Goal: Navigation & Orientation: Find specific page/section

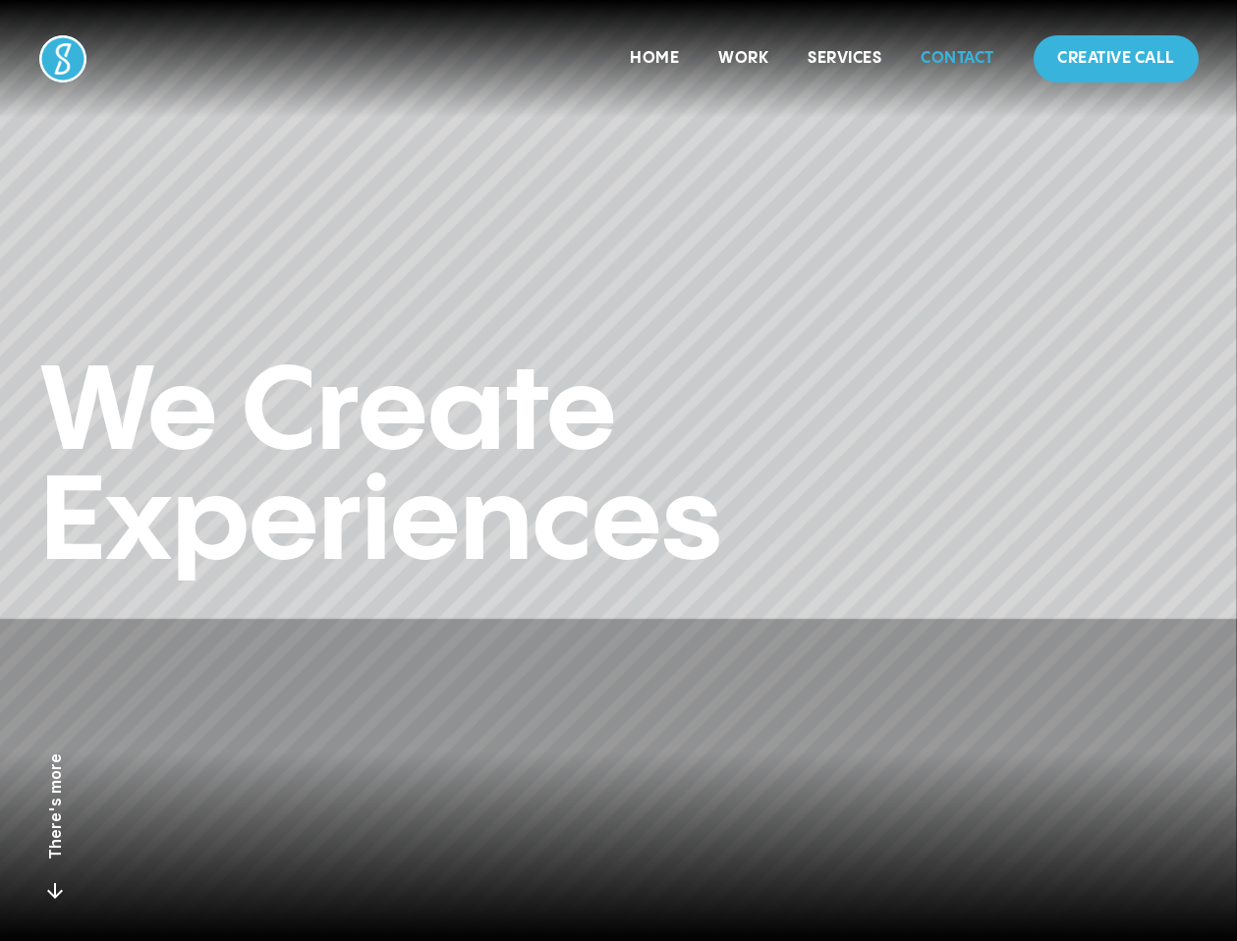
click at [948, 56] on link "Contact" at bounding box center [958, 58] width 74 height 17
click at [841, 54] on link "Services" at bounding box center [845, 58] width 74 height 17
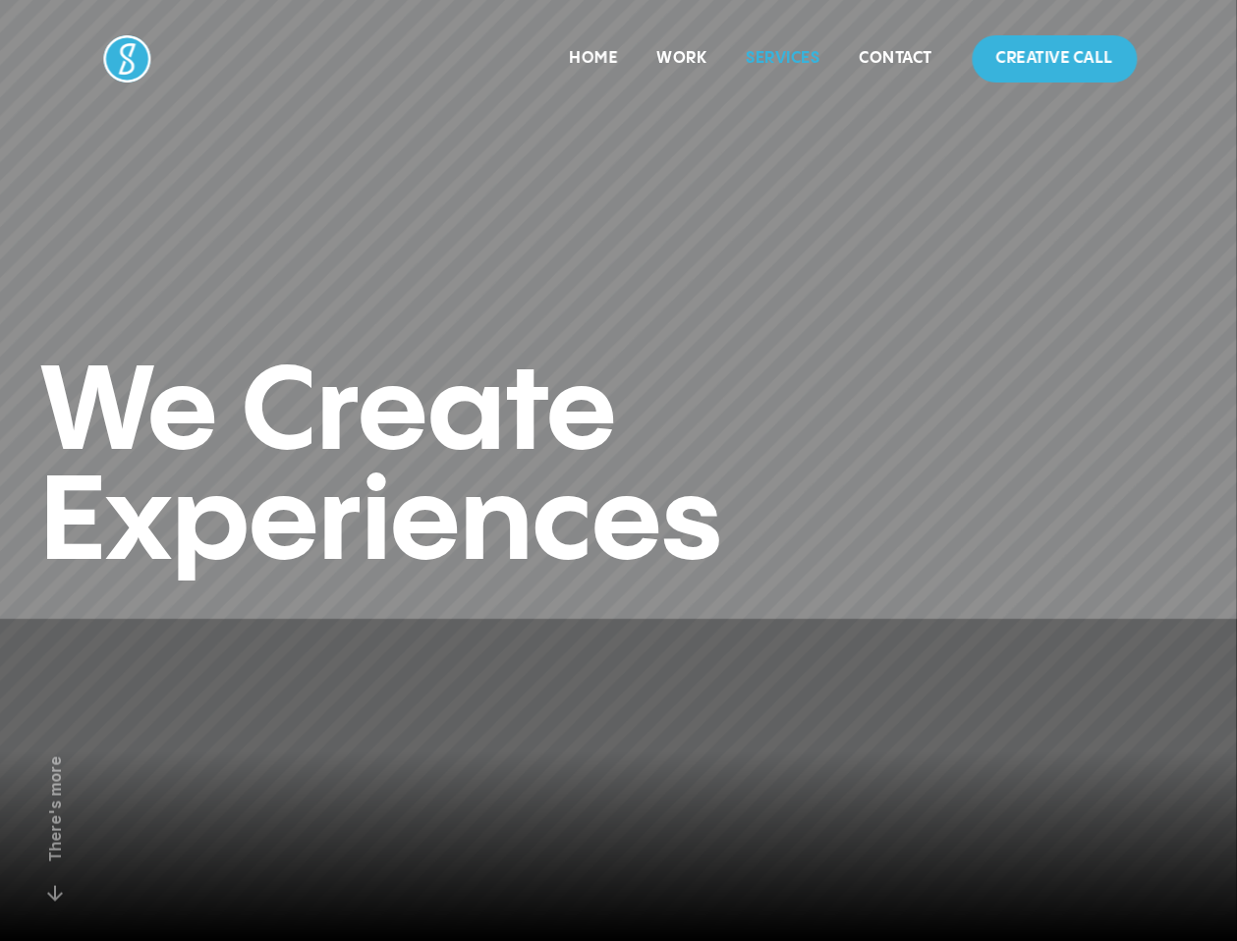
scroll to position [3202, 0]
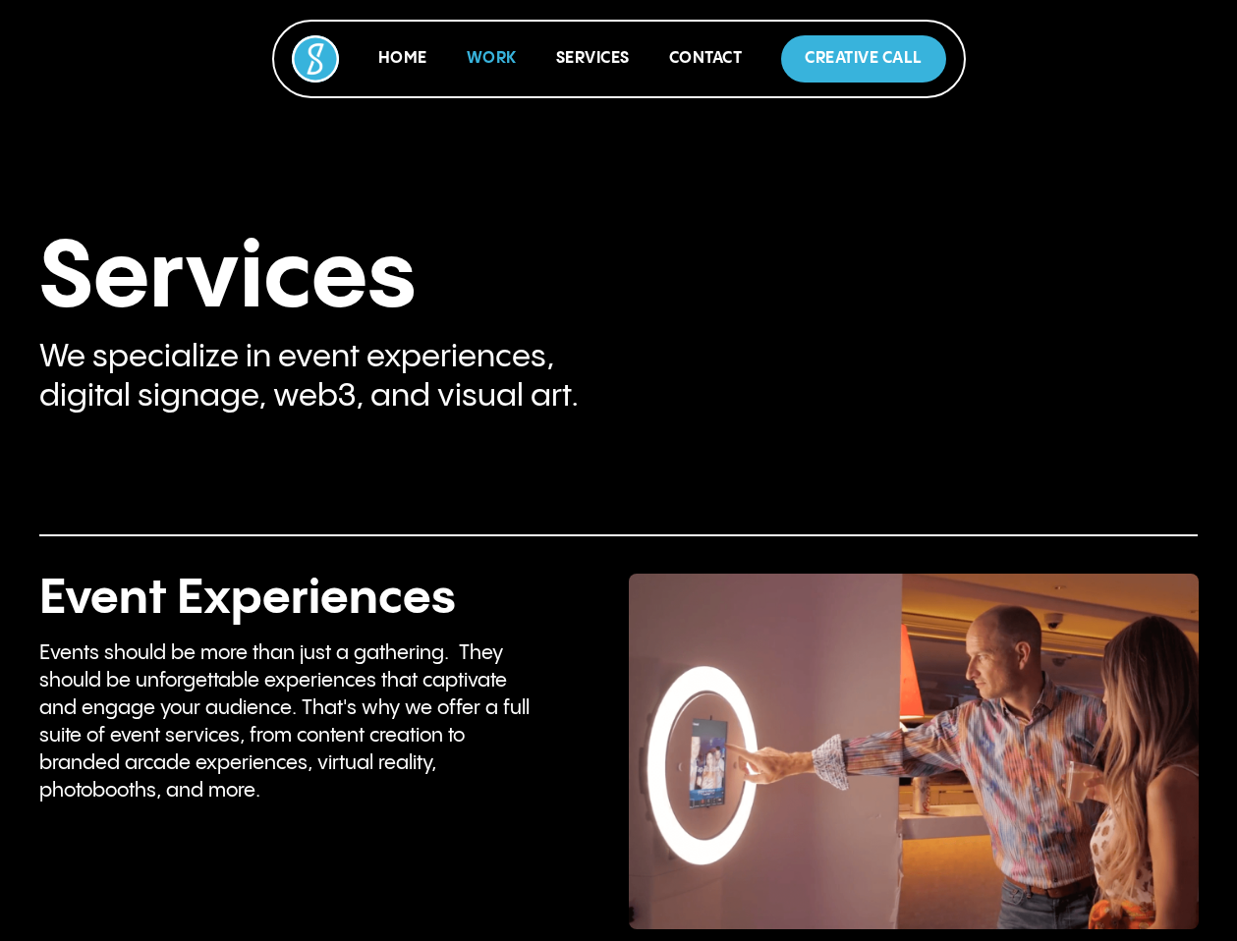
click at [473, 61] on link "Work" at bounding box center [492, 58] width 50 height 17
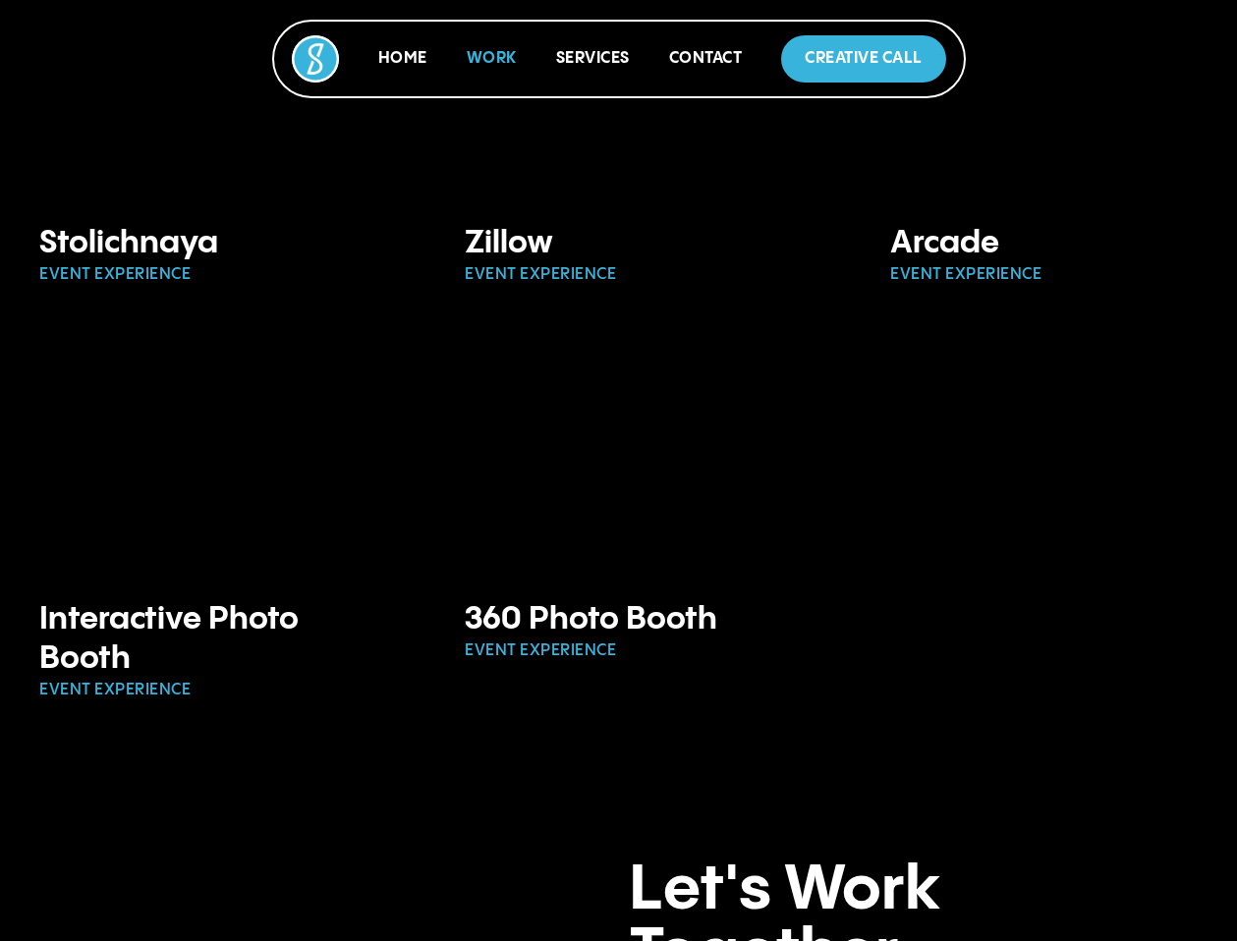
scroll to position [4027, 0]
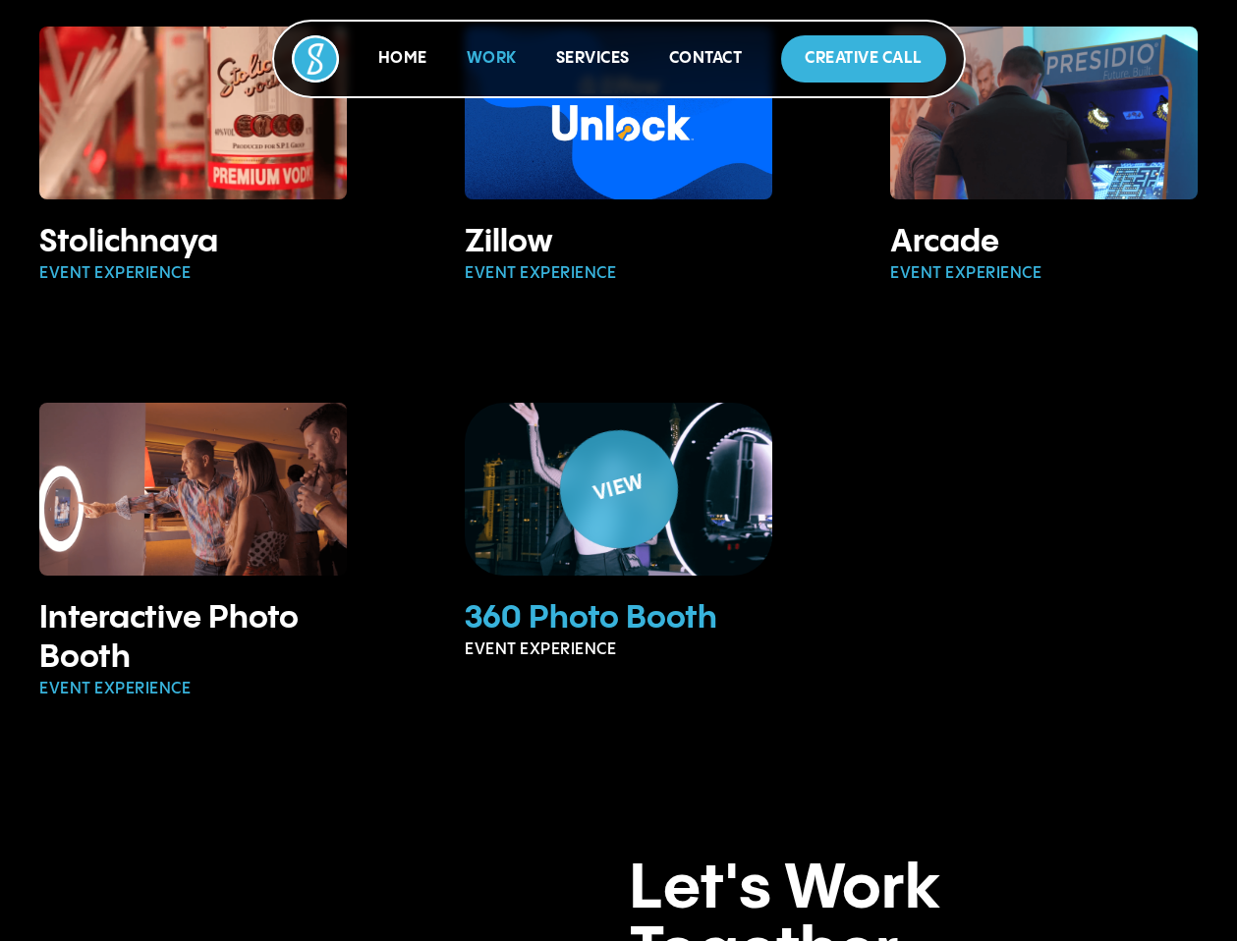
click at [612, 468] on div "View" at bounding box center [619, 489] width 82 height 43
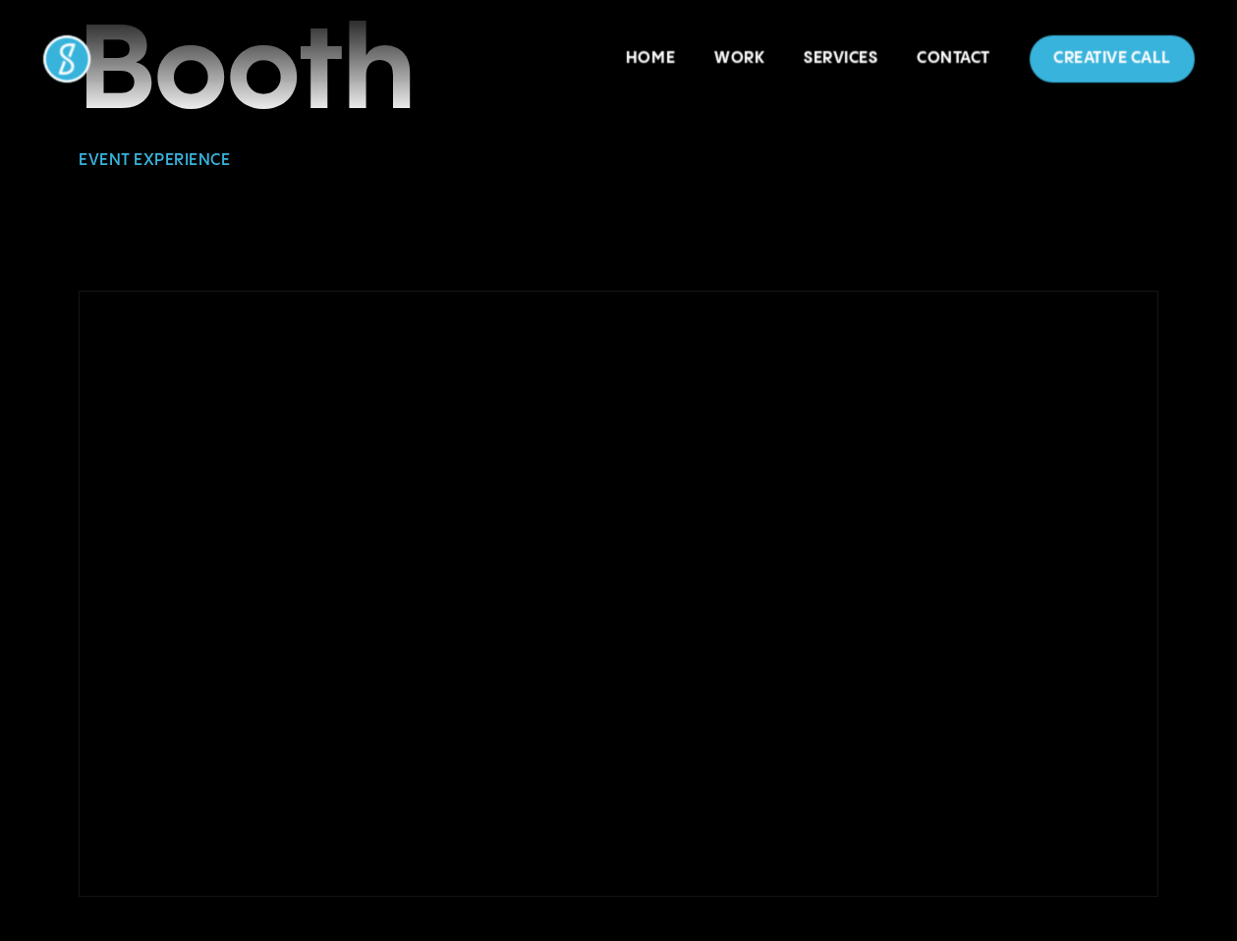
scroll to position [284, 0]
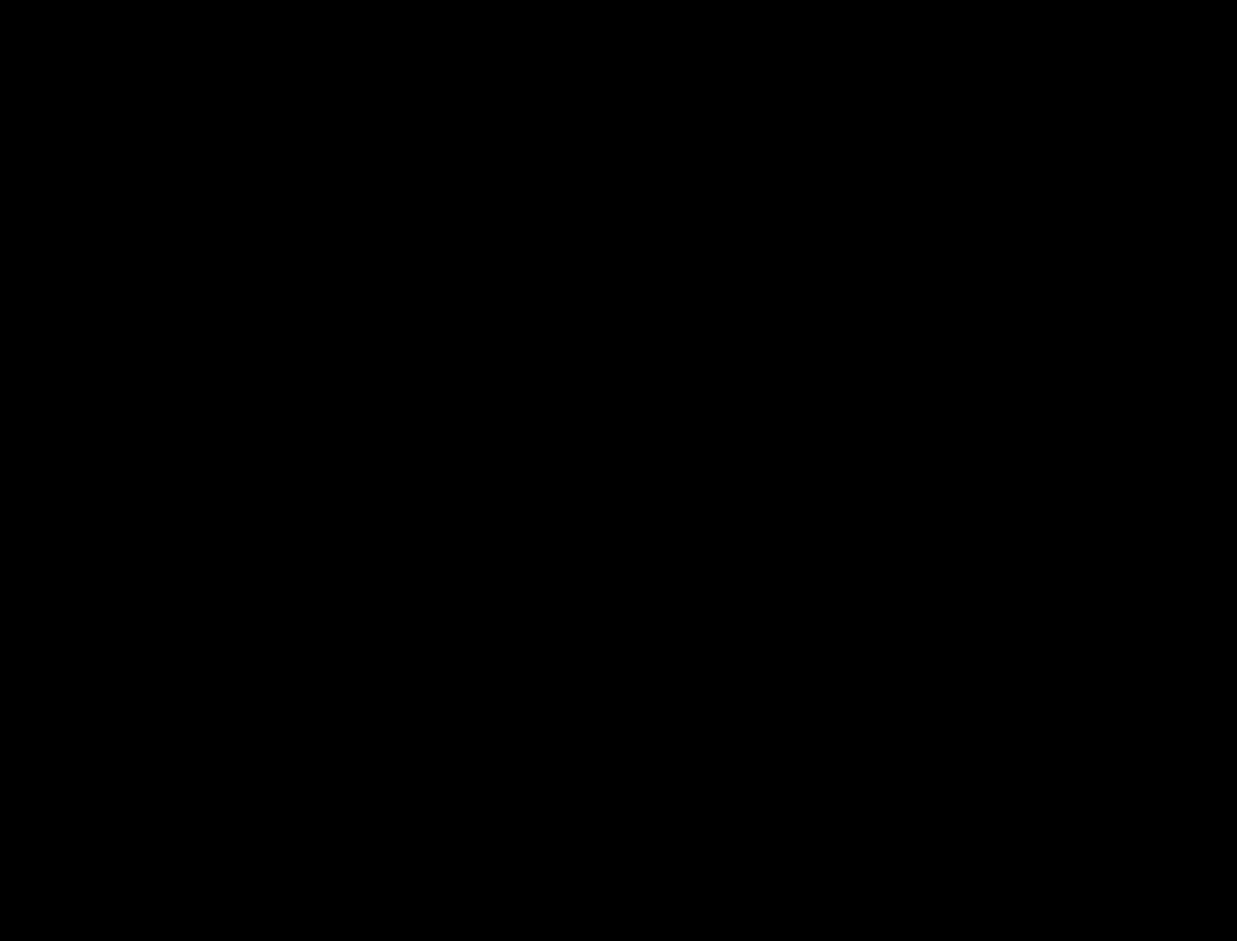
scroll to position [3119, 0]
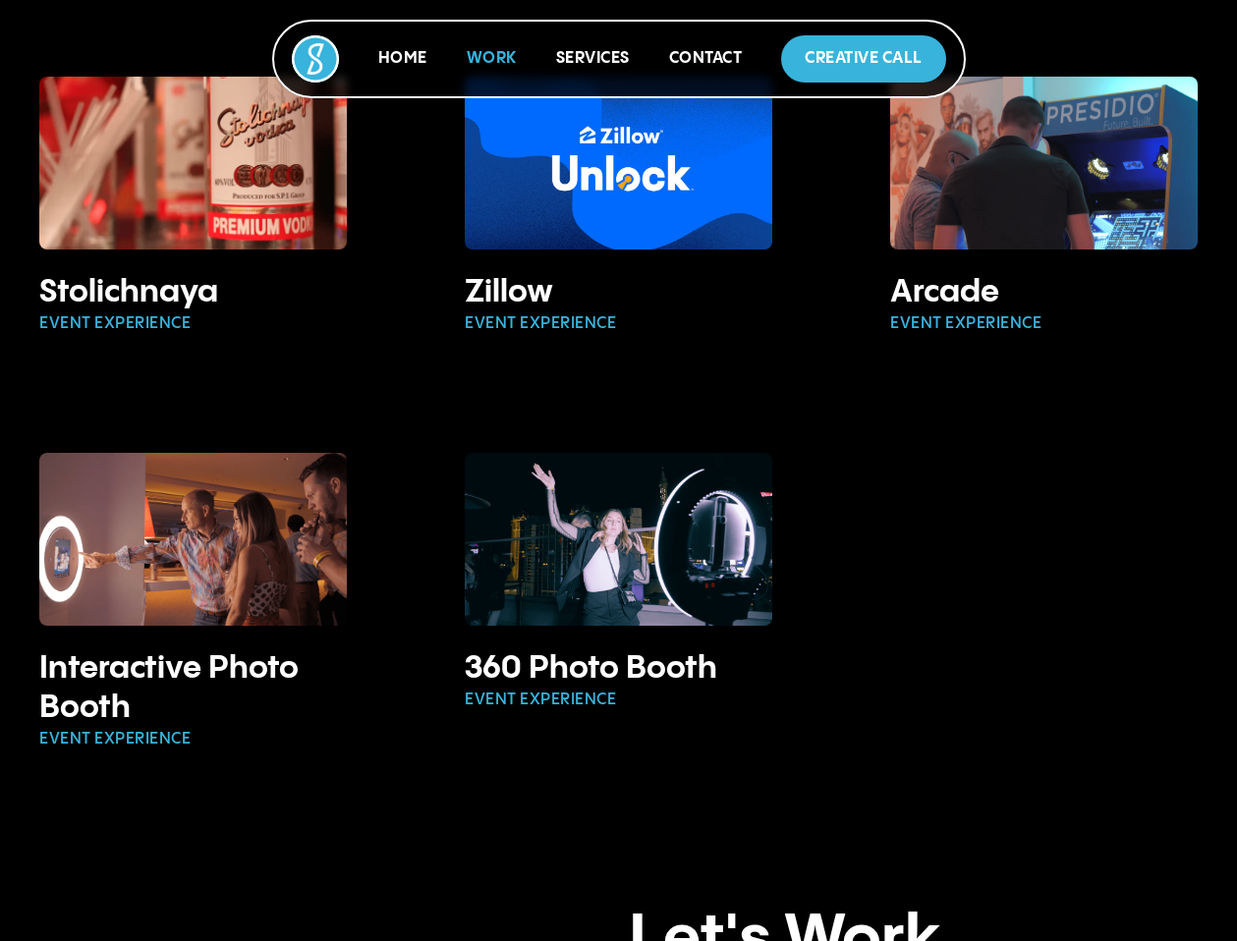
scroll to position [3859, 0]
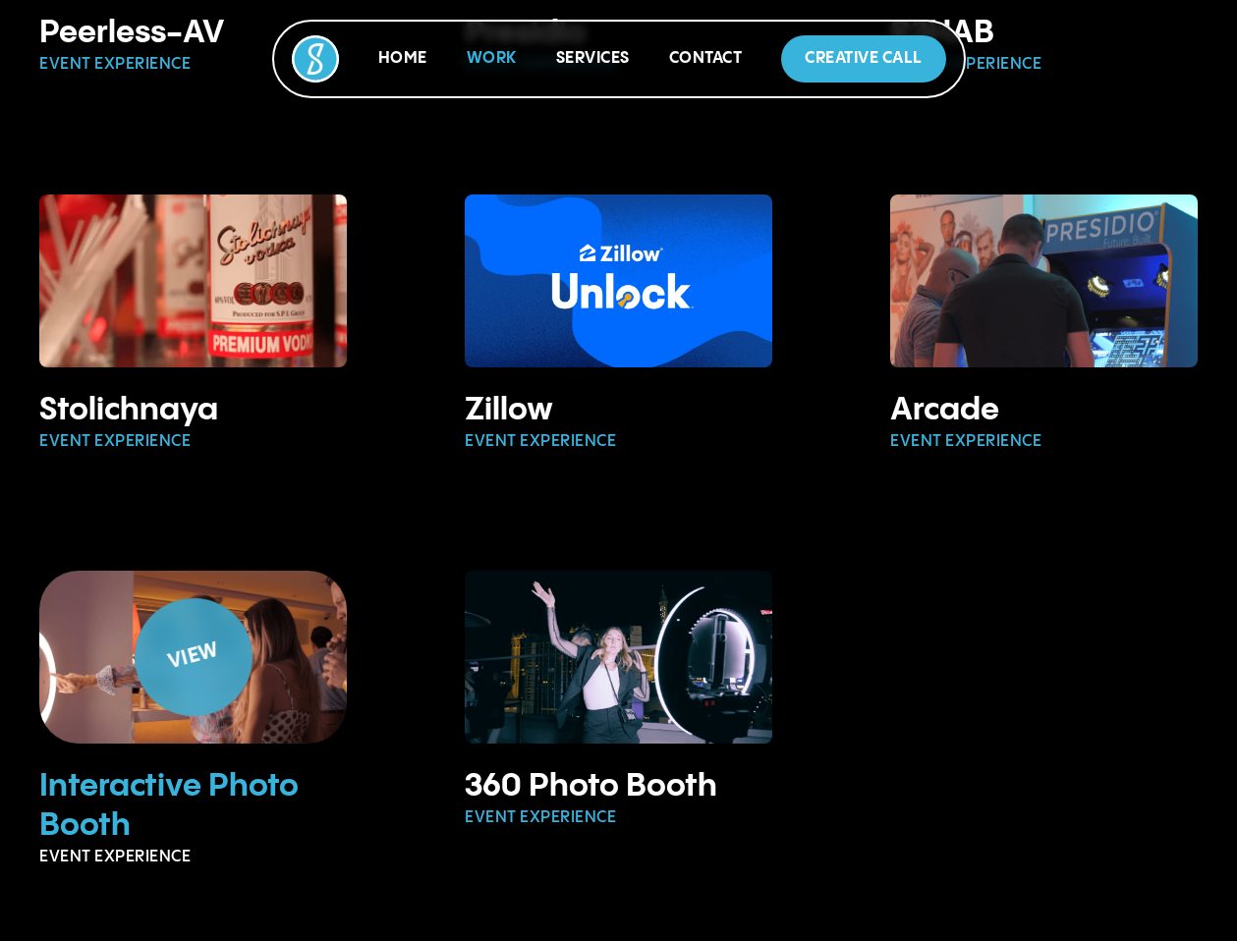
click at [135, 767] on h3 "Interactive Photo Booth" at bounding box center [193, 806] width 308 height 79
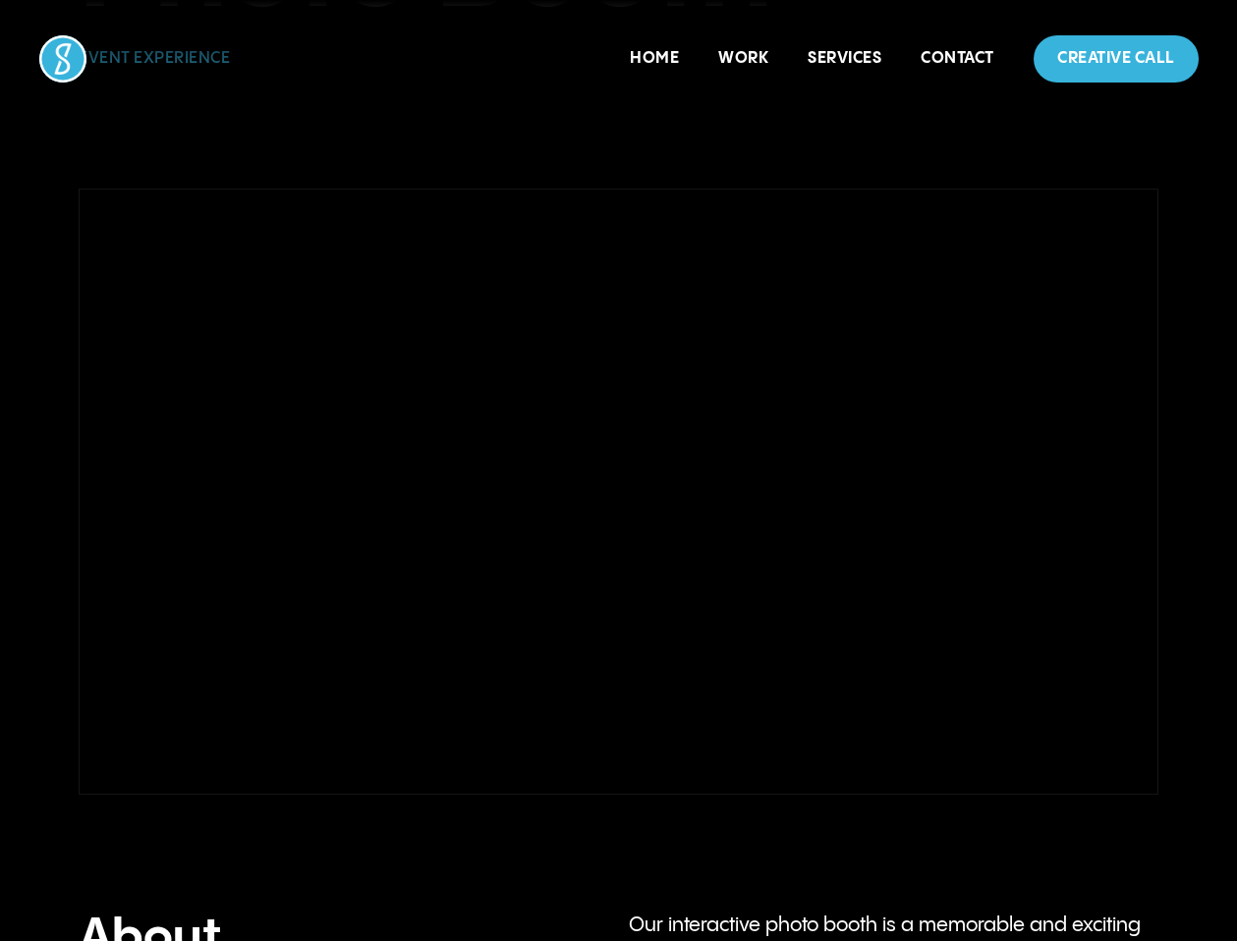
scroll to position [419, 0]
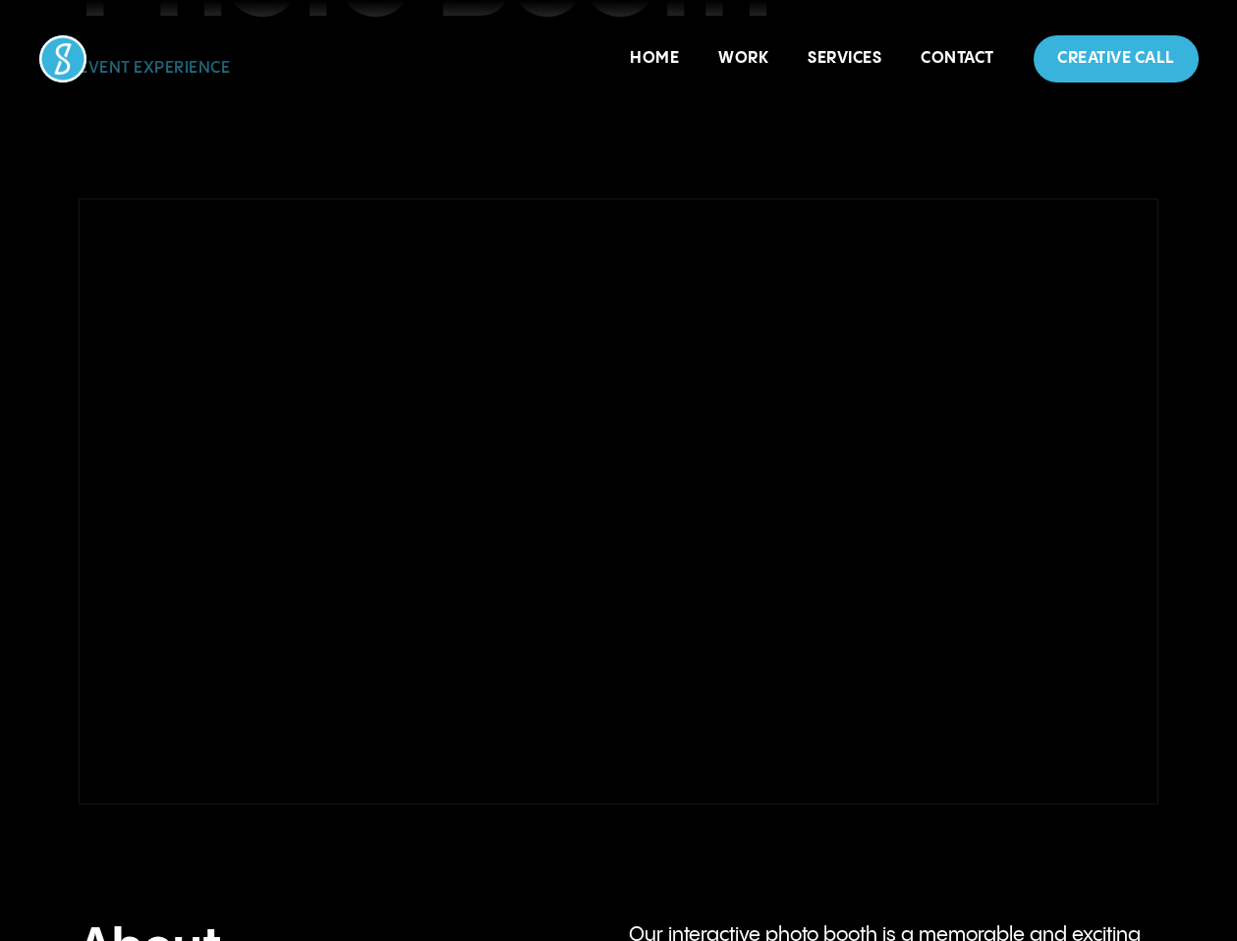
click at [216, 185] on div "Interactive Photo Booth Event Experience" at bounding box center [618, 271] width 1237 height 1145
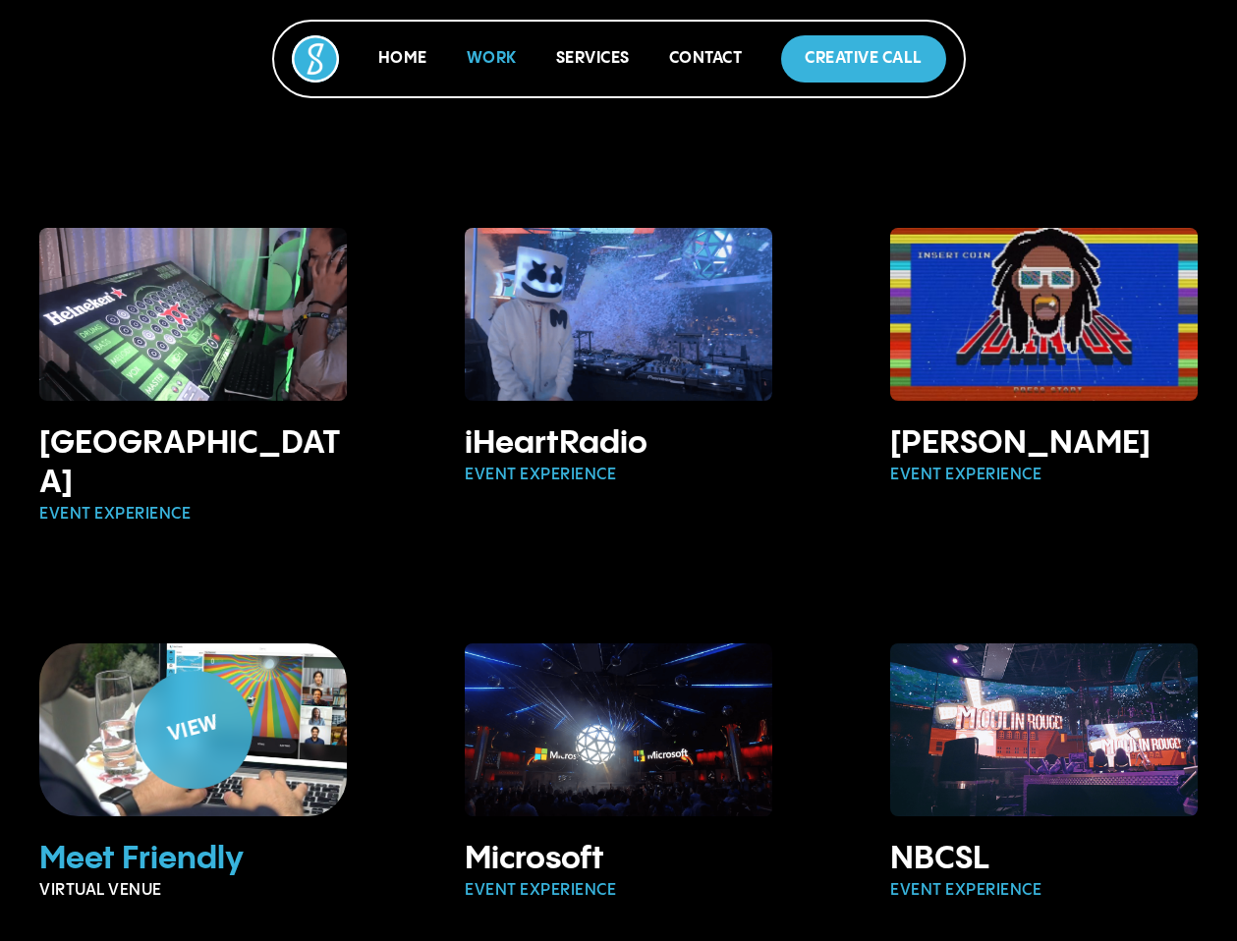
scroll to position [2501, 0]
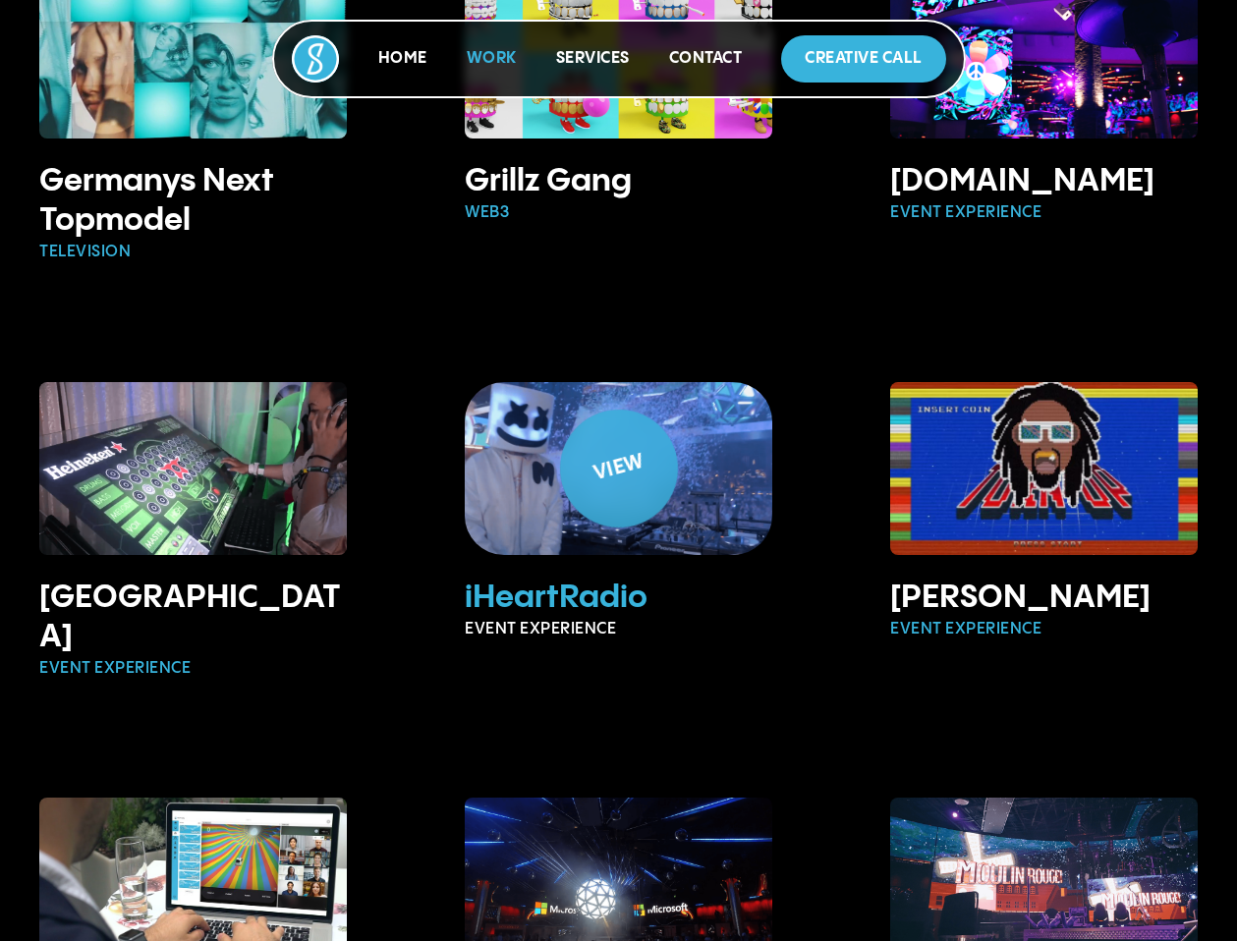
click at [624, 405] on div "View" at bounding box center [618, 468] width 144 height 144
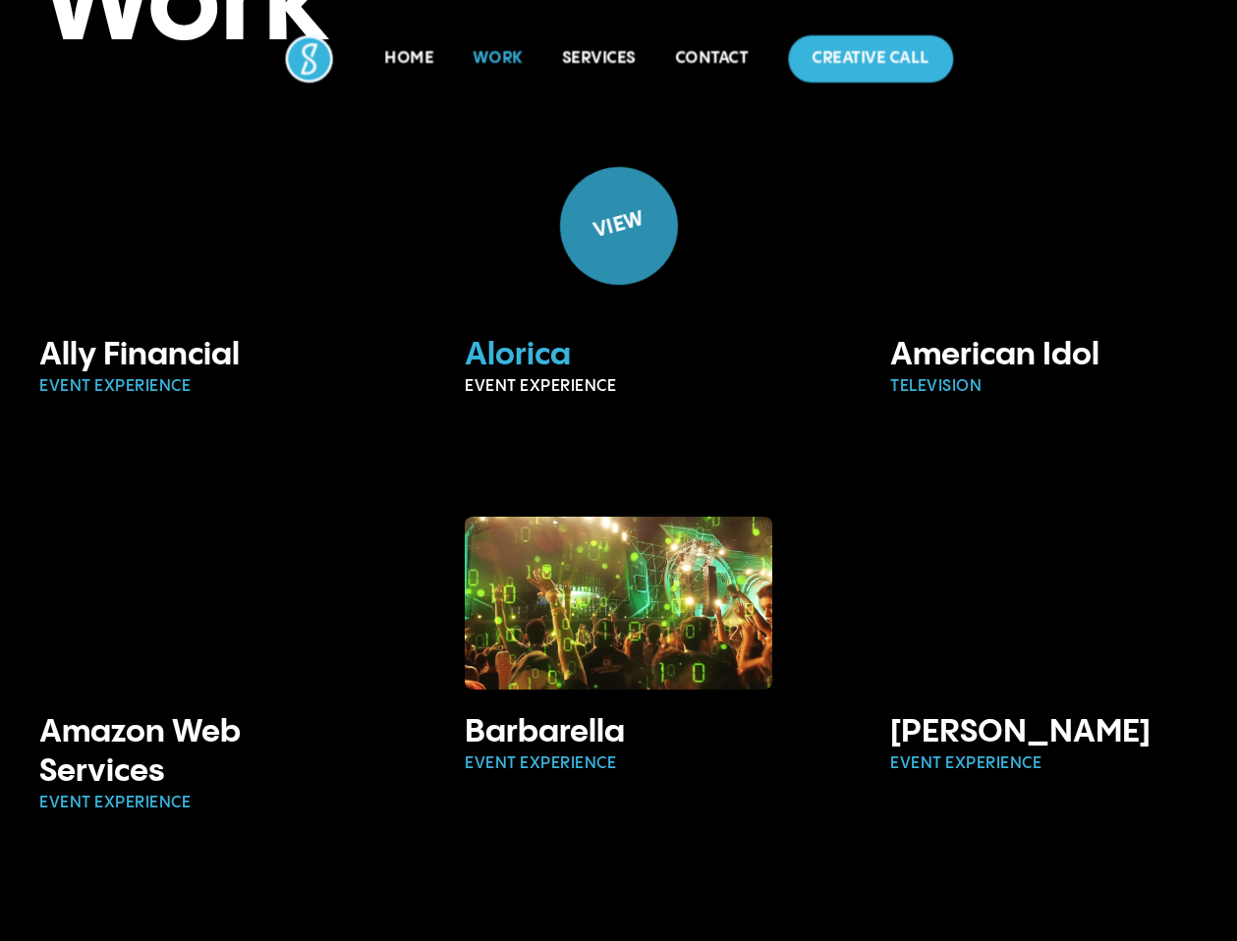
scroll to position [673, 0]
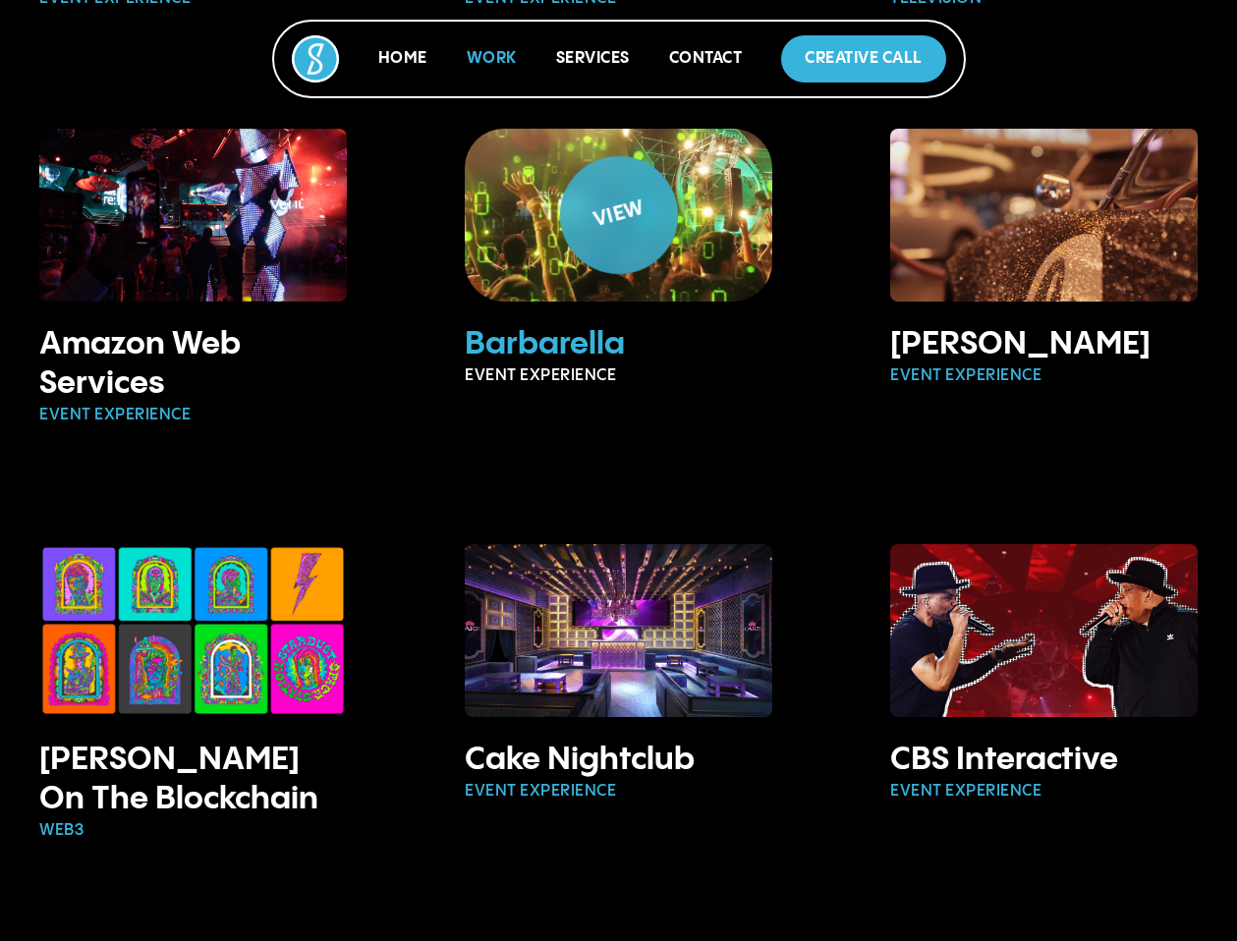
click at [610, 214] on div "View" at bounding box center [619, 214] width 82 height 43
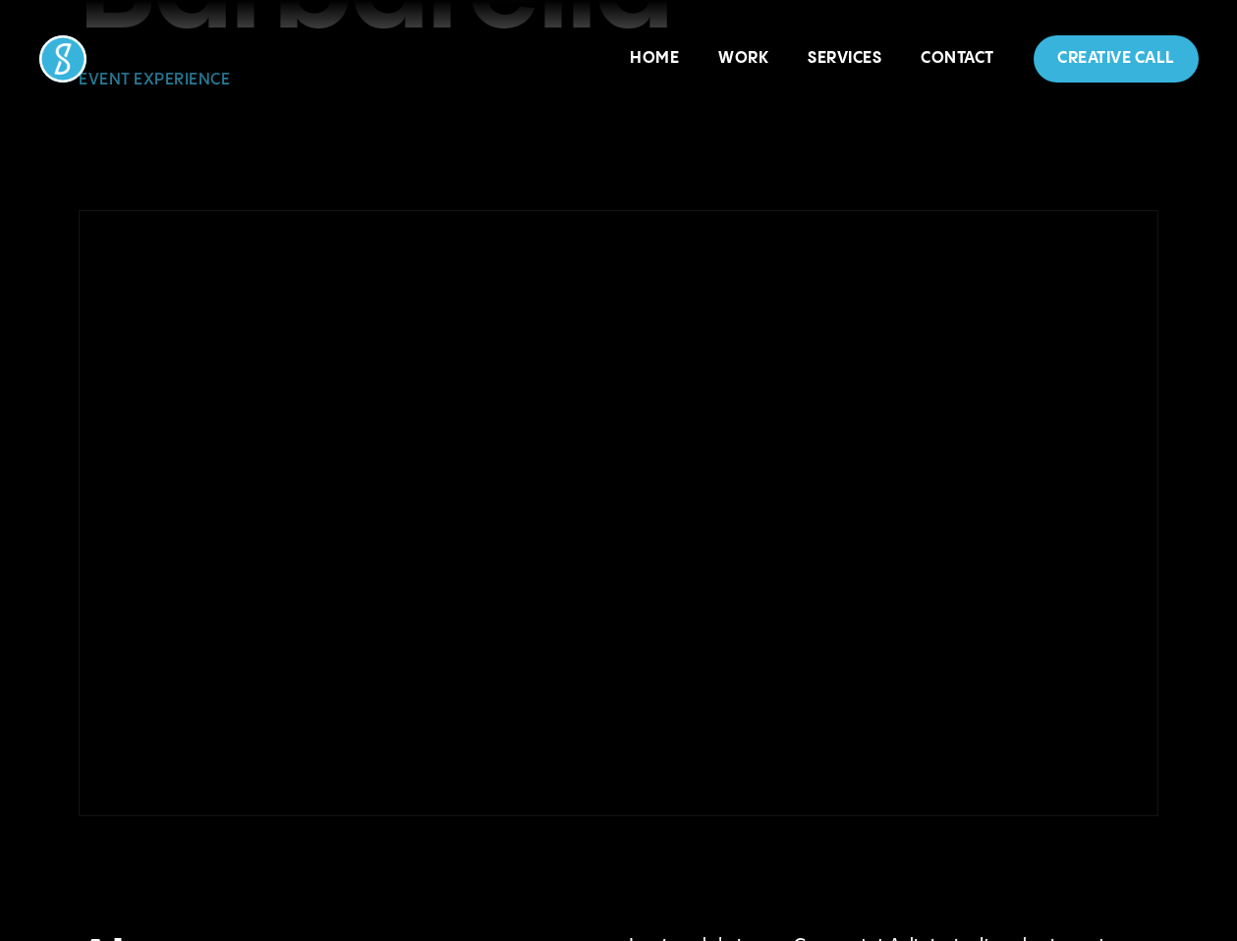
scroll to position [297, 0]
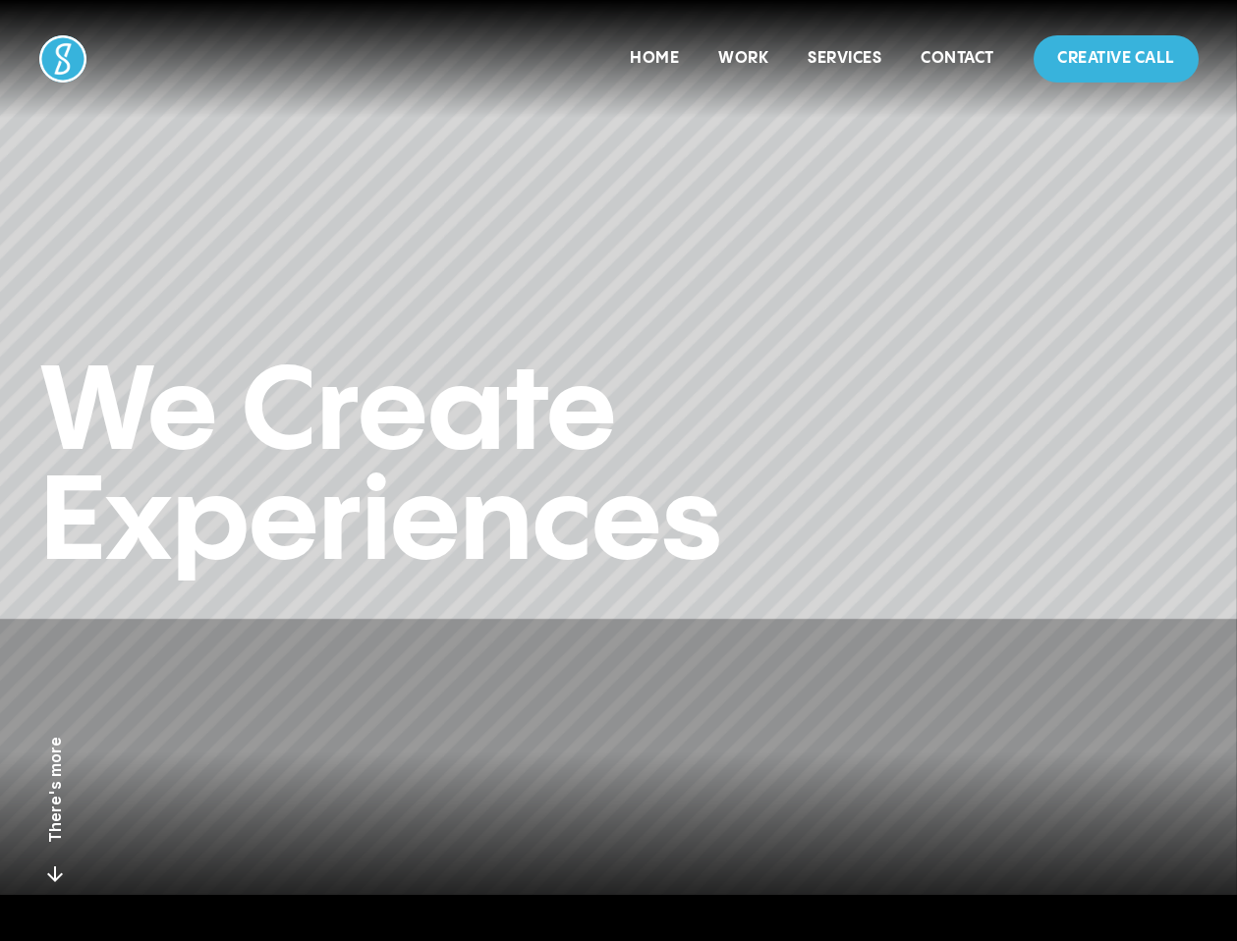
click at [51, 880] on icon at bounding box center [55, 875] width 24 height 24
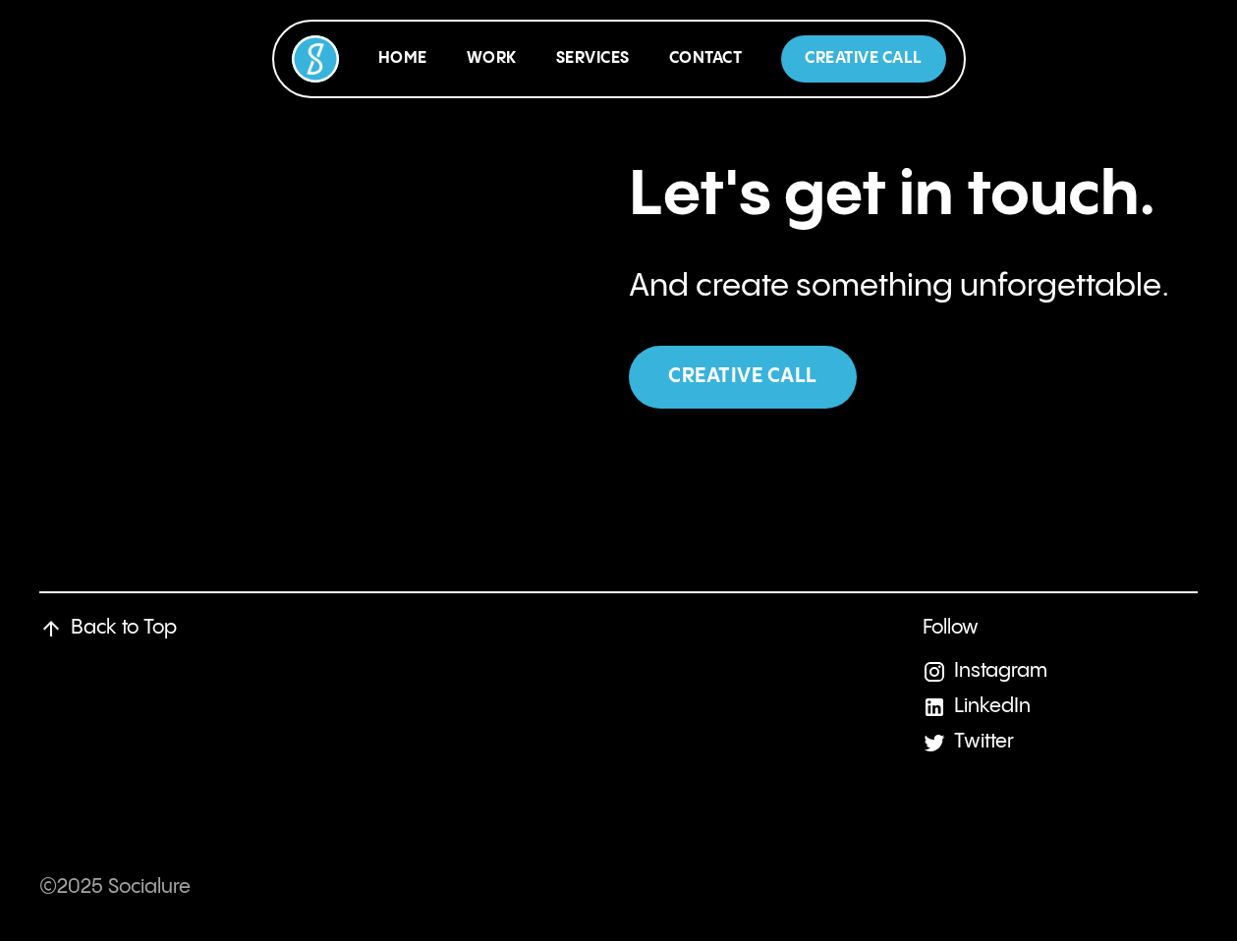
scroll to position [7263, 0]
click at [976, 674] on link "Instagram" at bounding box center [1000, 671] width 93 height 21
click at [956, 705] on link "LinkedIn" at bounding box center [992, 707] width 77 height 21
click at [983, 706] on link "LinkedIn" at bounding box center [992, 707] width 77 height 21
